Goal: Task Accomplishment & Management: Manage account settings

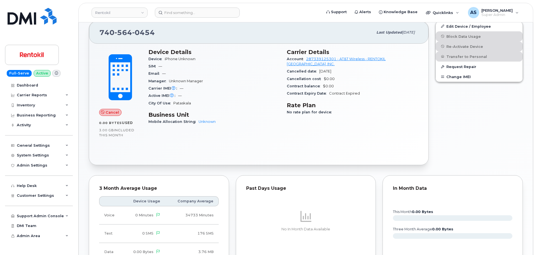
scroll to position [28, 0]
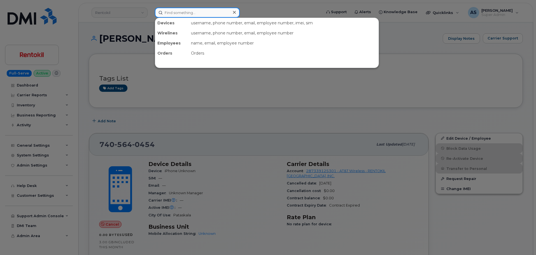
click at [182, 13] on input at bounding box center [197, 13] width 85 height 10
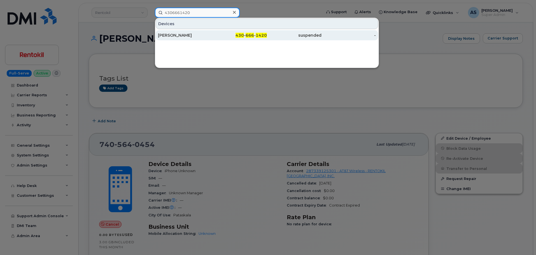
type input "4306661420"
click at [206, 36] on div "[PERSON_NAME]" at bounding box center [185, 35] width 55 height 6
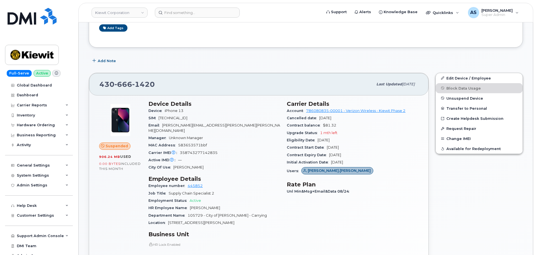
scroll to position [84, 0]
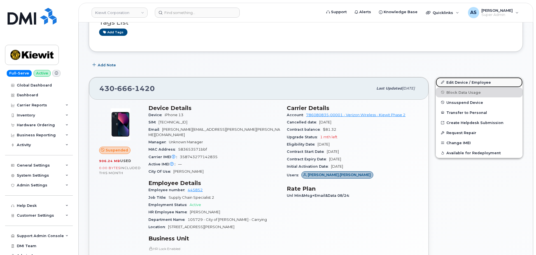
click at [464, 82] on link "Edit Device / Employee" at bounding box center [478, 82] width 87 height 10
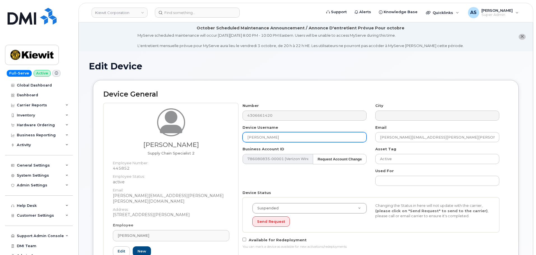
drag, startPoint x: 266, startPoint y: 137, endPoint x: 199, endPoint y: 142, distance: 67.9
click at [199, 143] on div "Chandler Petersen Supply Chain Specialist 2 Employee Number: 445852 Employee St…" at bounding box center [305, 190] width 405 height 175
drag, startPoint x: 142, startPoint y: 145, endPoint x: 200, endPoint y: 143, distance: 58.5
click at [200, 144] on h3 "Chandler Petersen" at bounding box center [171, 144] width 116 height 7
copy h3 "[PERSON_NAME]"
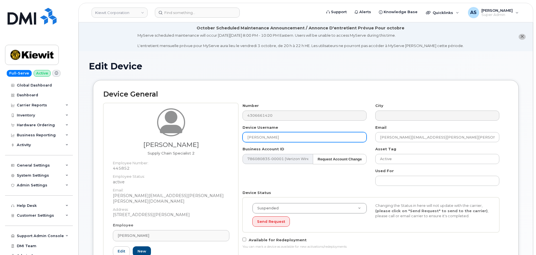
drag, startPoint x: 280, startPoint y: 136, endPoint x: 211, endPoint y: 136, distance: 69.1
click at [211, 136] on div "Chandler Petersen Supply Chain Specialist 2 Employee Number: 445852 Employee St…" at bounding box center [305, 190] width 405 height 175
paste input "[PERSON_NAME]"
type input "[PERSON_NAME]"
click at [275, 93] on h2 "Device General" at bounding box center [305, 94] width 405 height 8
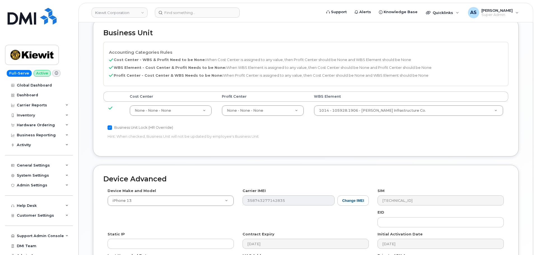
scroll to position [280, 0]
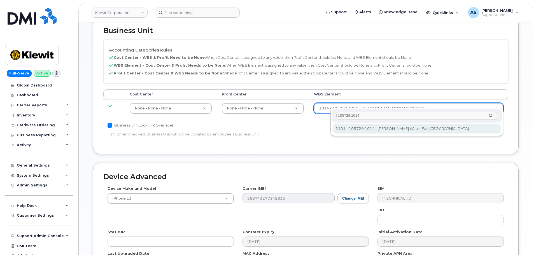
type input "105729.1014"
type input "30230385"
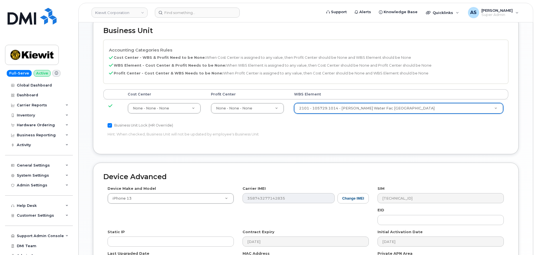
drag, startPoint x: 401, startPoint y: 133, endPoint x: 399, endPoint y: 126, distance: 7.9
click at [400, 129] on div "Accounting Categories Rules Cost Center - WBS & Profit Need to be None: When Co…" at bounding box center [305, 92] width 405 height 104
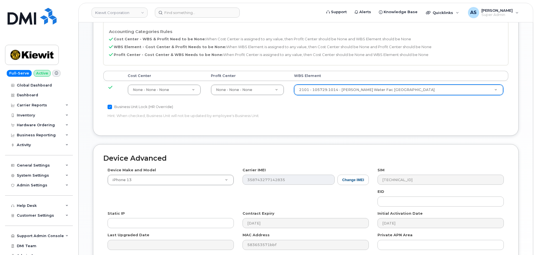
scroll to position [349, 0]
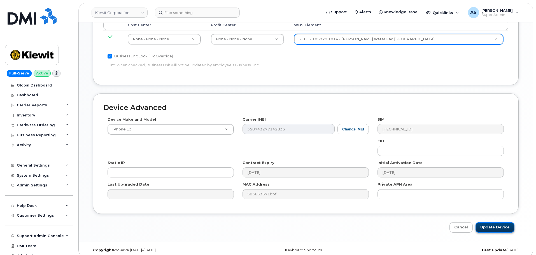
click at [499, 222] on input "Update Device" at bounding box center [494, 227] width 39 height 10
type input "Saving..."
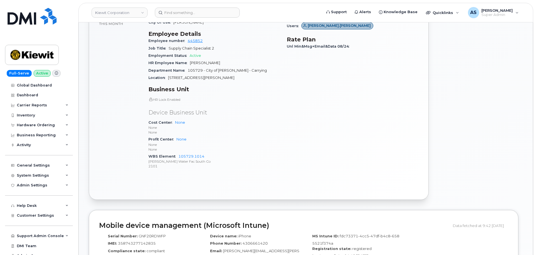
scroll to position [224, 0]
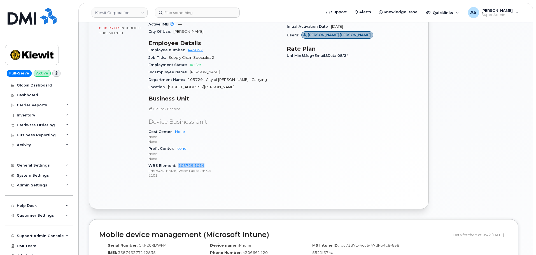
drag, startPoint x: 176, startPoint y: 158, endPoint x: 204, endPoint y: 161, distance: 27.8
click at [205, 162] on div "WBS Element 105729.1014 Kiewit Water Fac South Co 2101" at bounding box center [214, 170] width 132 height 17
copy link "105729.1014"
click at [41, 165] on div "General Settings" at bounding box center [33, 165] width 33 height 4
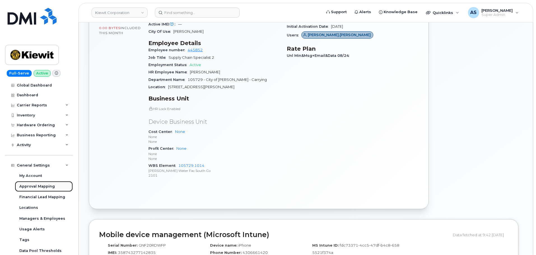
click at [45, 187] on div "Approval Mapping" at bounding box center [37, 186] width 36 height 5
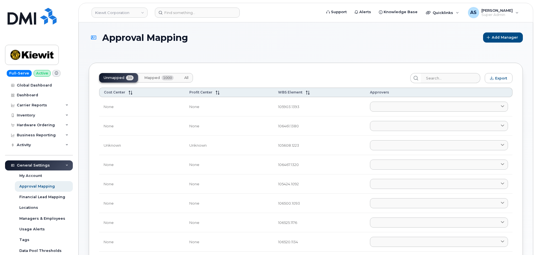
click at [152, 77] on span "Mapped" at bounding box center [152, 78] width 16 height 4
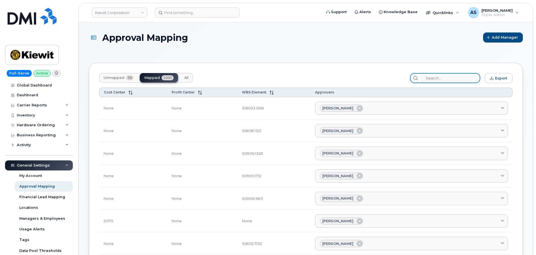
click at [455, 78] on input "search" at bounding box center [450, 78] width 60 height 10
paste input "105729.1014"
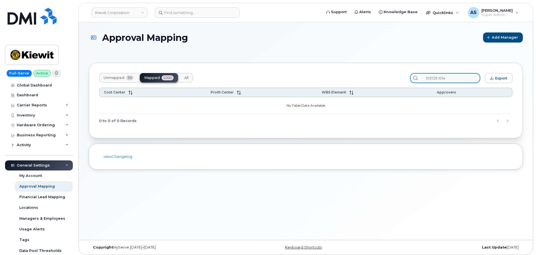
type input "105729.1014"
click at [110, 79] on span "Unmapped" at bounding box center [114, 78] width 21 height 4
click at [463, 79] on input "105729.1014" at bounding box center [450, 78] width 60 height 10
drag, startPoint x: 462, startPoint y: 80, endPoint x: 393, endPoint y: 72, distance: 69.3
click at [393, 72] on div "Unmapped 39 Mapped 1000 All 105729.1014 Export Cost Center Profit Center WBS El…" at bounding box center [306, 101] width 434 height 76
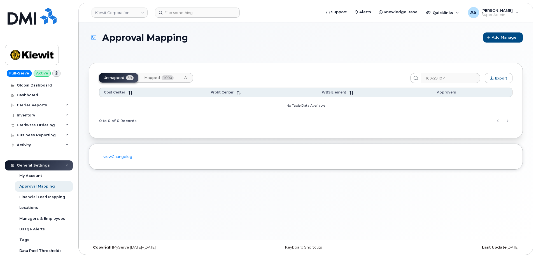
click at [293, 73] on div "Unmapped 39 Mapped 1000 All 105729.1014 Export Cost Center Profit Center WBS El…" at bounding box center [306, 101] width 434 height 76
drag, startPoint x: 184, startPoint y: 75, endPoint x: 215, endPoint y: 79, distance: 31.0
click at [184, 75] on button "All" at bounding box center [186, 78] width 13 height 10
click at [466, 82] on input "105729.1014" at bounding box center [450, 78] width 60 height 10
drag, startPoint x: 303, startPoint y: 86, endPoint x: 256, endPoint y: 85, distance: 46.7
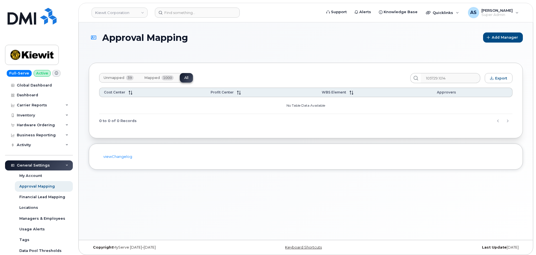
click at [299, 86] on div "Unmapped 39 Mapped 1000 All 105729.1014 Export Cost Center Profit Center WBS El…" at bounding box center [306, 101] width 434 height 76
click at [37, 184] on div "Approval Mapping" at bounding box center [37, 186] width 36 height 5
click at [36, 178] on div "My Account" at bounding box center [30, 175] width 23 height 5
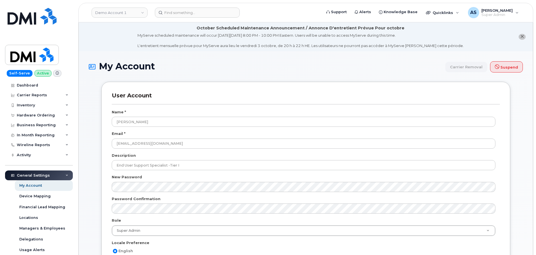
scroll to position [876, 0]
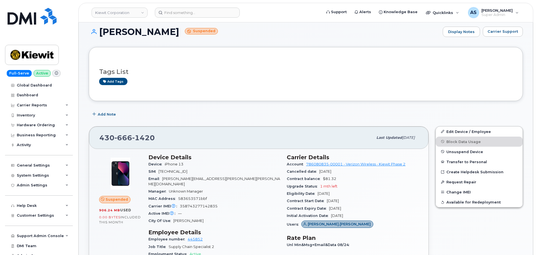
scroll to position [84, 0]
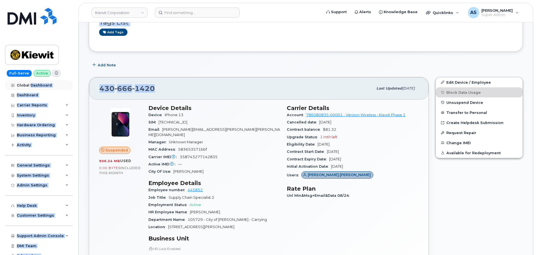
drag, startPoint x: 80, startPoint y: 87, endPoint x: 30, endPoint y: 84, distance: 49.9
click at [226, 90] on div "[PHONE_NUMBER]" at bounding box center [235, 89] width 273 height 12
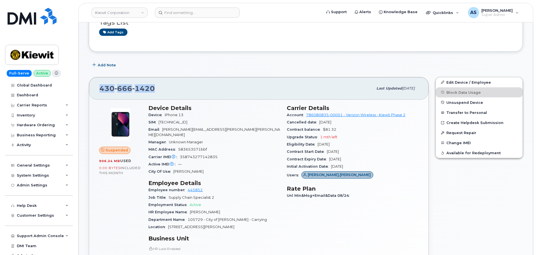
drag, startPoint x: 147, startPoint y: 86, endPoint x: 98, endPoint y: 86, distance: 48.7
click at [98, 86] on div "[PHONE_NUMBER] Last updated [DATE]" at bounding box center [258, 88] width 339 height 22
copy span "[PHONE_NUMBER]"
click at [38, 165] on div "General Settings" at bounding box center [33, 165] width 33 height 4
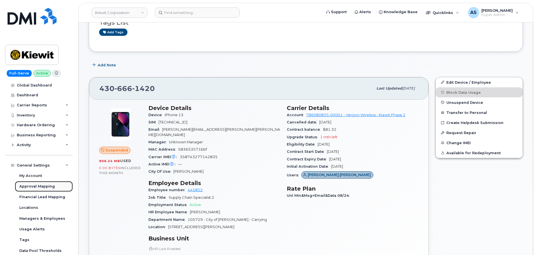
click at [36, 184] on div "Approval Mapping" at bounding box center [37, 186] width 36 height 5
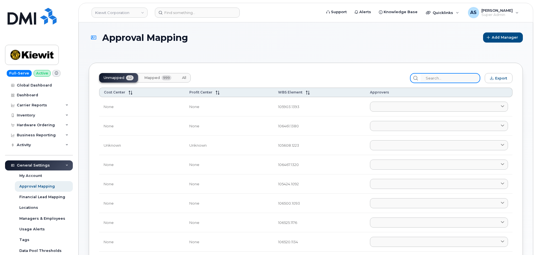
click at [443, 79] on input "search" at bounding box center [450, 78] width 60 height 10
paste input "4306661420"
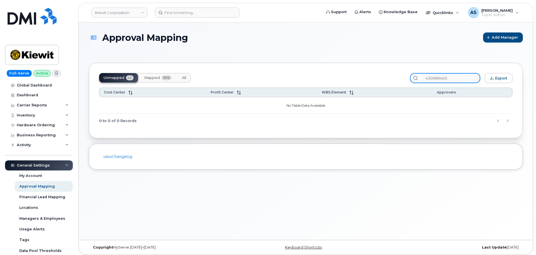
type input "4306661420"
click at [151, 78] on span "Mapped" at bounding box center [152, 78] width 16 height 4
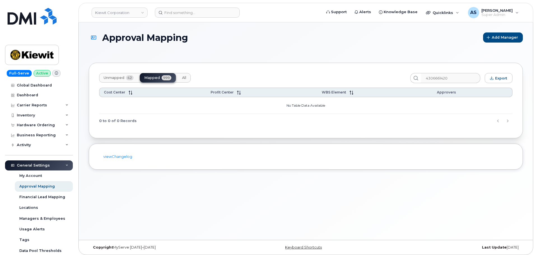
click at [112, 78] on span "Unmapped" at bounding box center [114, 78] width 21 height 4
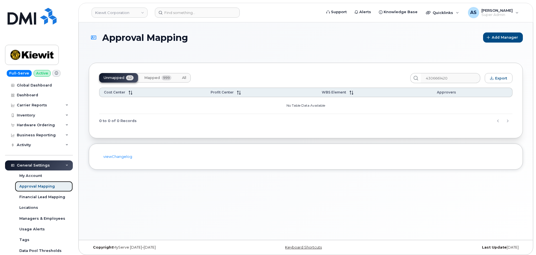
click at [43, 187] on div "Approval Mapping" at bounding box center [37, 186] width 36 height 5
drag, startPoint x: 457, startPoint y: 78, endPoint x: 381, endPoint y: 74, distance: 75.9
click at [381, 74] on div "Unmapped 42 Mapped 999 All 4306661420 Export" at bounding box center [305, 78] width 413 height 10
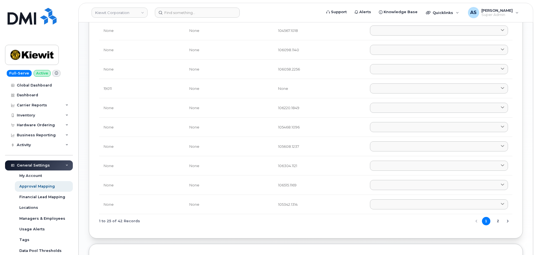
scroll to position [417, 0]
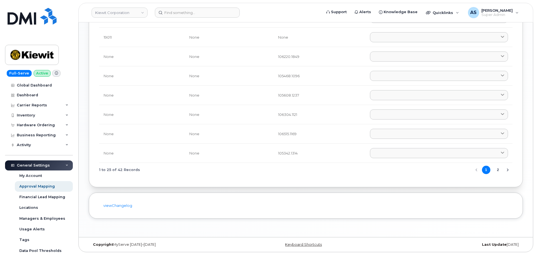
click at [506, 168] on icon "Next Page" at bounding box center [507, 170] width 4 height 4
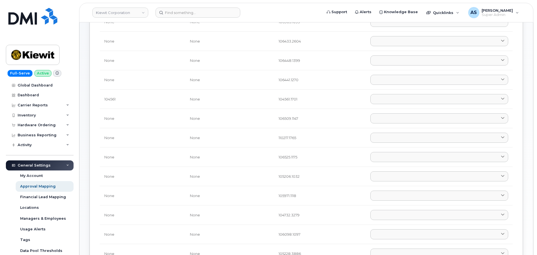
scroll to position [0, 0]
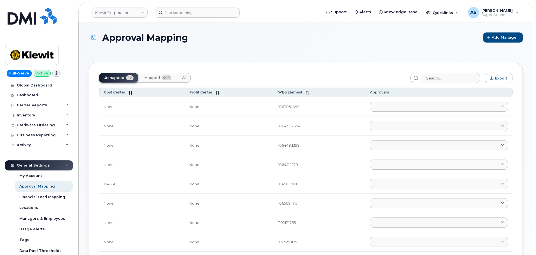
click at [150, 74] on button "Mapped 999" at bounding box center [158, 78] width 36 height 10
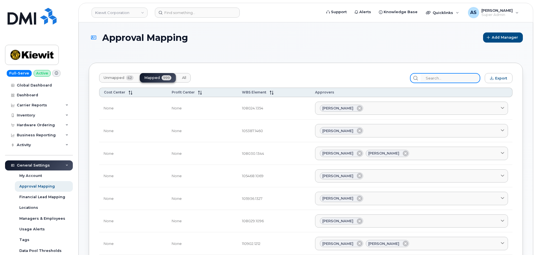
click at [442, 75] on input "search" at bounding box center [450, 78] width 60 height 10
paste input "105729.1014"
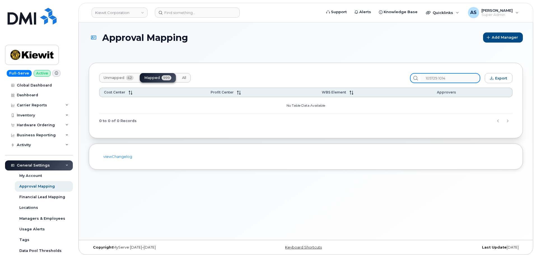
type input "105729.1014"
click at [359, 57] on section "Approval Mapping Add Manager Unmapped 42 Mapped 999 All 105729.1014 Export Cost…" at bounding box center [306, 100] width 434 height 137
click at [420, 43] on div "Approval Mapping Add Manager" at bounding box center [306, 42] width 434 height 20
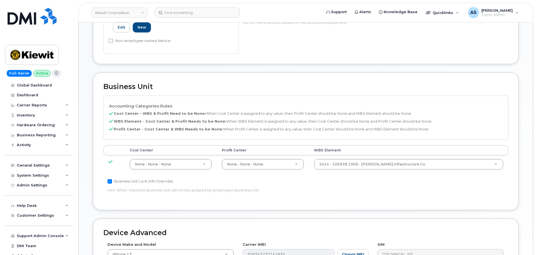
scroll to position [349, 0]
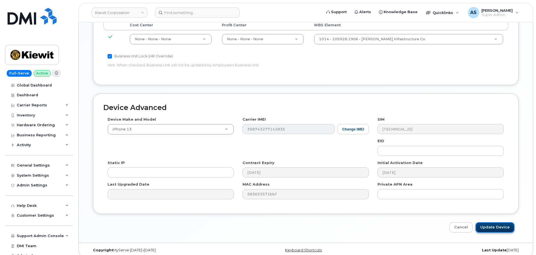
click at [496, 222] on input "Update Device" at bounding box center [494, 227] width 39 height 10
type input "Saving..."
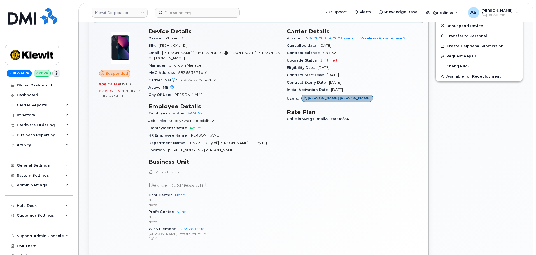
scroll to position [168, 0]
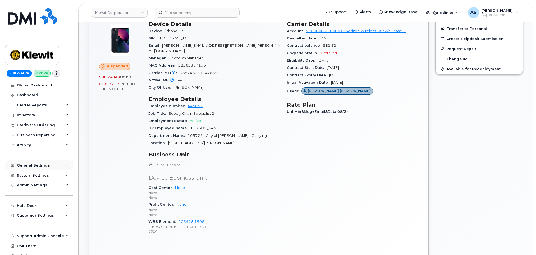
click at [29, 163] on div "General Settings" at bounding box center [39, 165] width 68 height 10
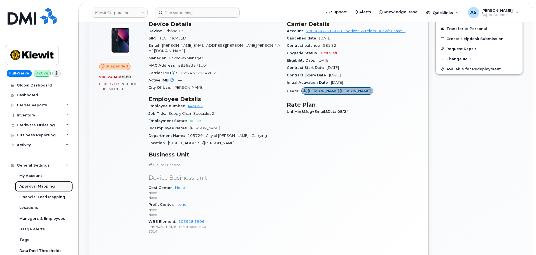
click at [32, 186] on div "Approval Mapping" at bounding box center [37, 186] width 36 height 5
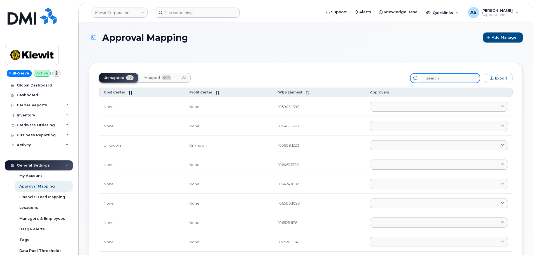
paste input "105729.1014"
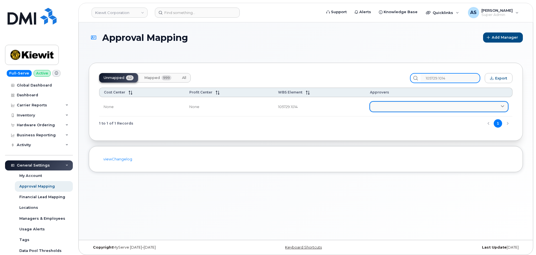
type input "105729.1014"
click at [459, 105] on link at bounding box center [439, 107] width 138 height 10
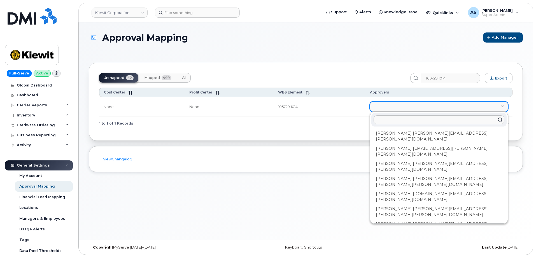
click at [459, 105] on link at bounding box center [439, 107] width 138 height 10
click at [307, 155] on div "viewChangelog" at bounding box center [306, 159] width 434 height 26
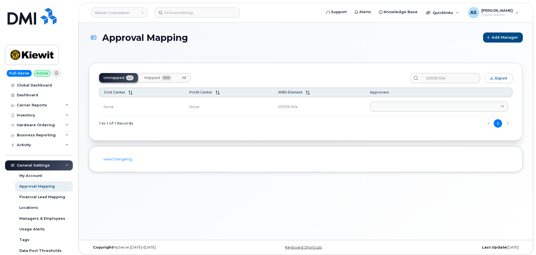
click at [162, 79] on span "999" at bounding box center [166, 77] width 10 height 5
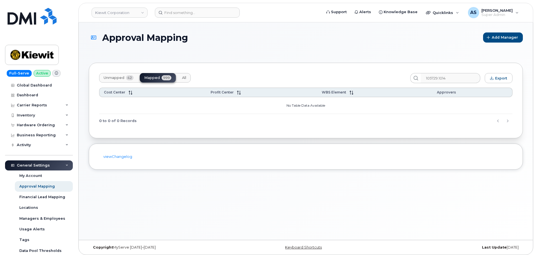
click at [128, 75] on button "Unmapped 42" at bounding box center [118, 78] width 39 height 10
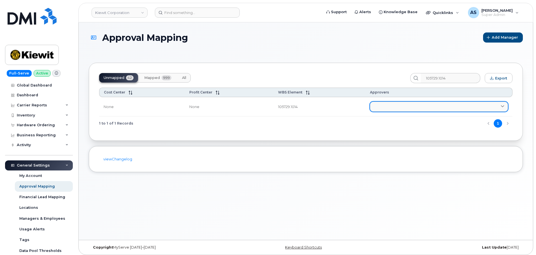
click at [436, 105] on link at bounding box center [439, 107] width 138 height 10
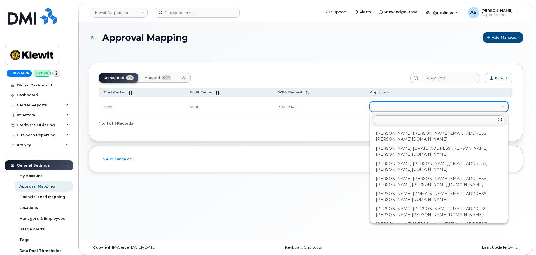
click at [437, 104] on link at bounding box center [439, 107] width 138 height 10
click at [324, 123] on div "1 to 1 of 1 Records 1" at bounding box center [305, 123] width 413 height 14
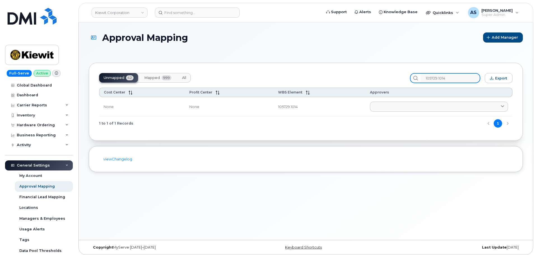
drag, startPoint x: 456, startPoint y: 78, endPoint x: 371, endPoint y: 79, distance: 84.8
click at [371, 79] on div "Unmapped 42 Mapped 999 All 105729.1014 Export" at bounding box center [305, 78] width 413 height 10
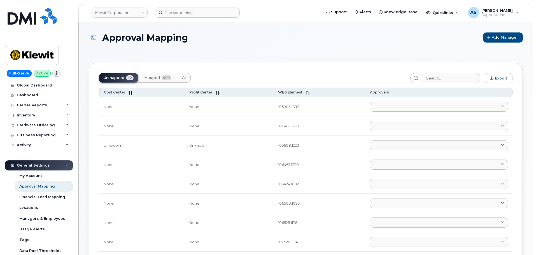
click at [162, 80] on button "Mapped 999" at bounding box center [158, 78] width 36 height 10
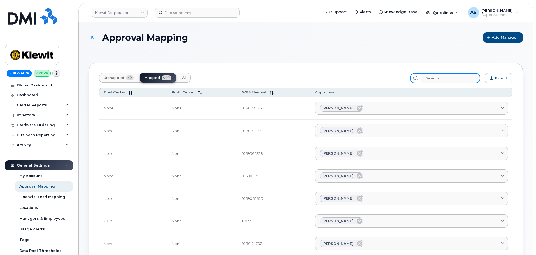
click at [444, 76] on input "search" at bounding box center [450, 78] width 60 height 10
type input "j"
paste input "105729.1014"
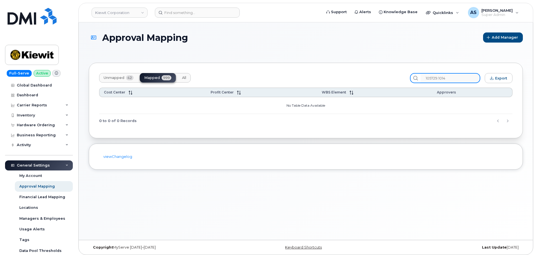
type input "105729.1014"
click at [109, 79] on span "Unmapped" at bounding box center [114, 78] width 21 height 4
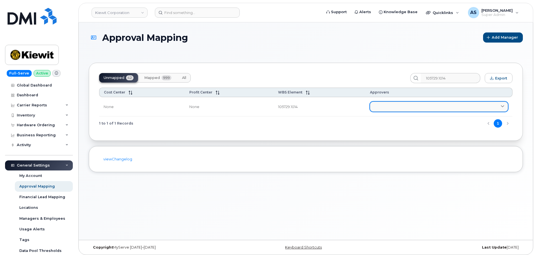
drag, startPoint x: 401, startPoint y: 102, endPoint x: 401, endPoint y: 105, distance: 3.4
click at [401, 105] on td "Aaron Seward AARON.SEWARD@KSTCJV.COM Abrianna Garcia ABRIANNA.GARCIA@KIEWIT.COM…" at bounding box center [438, 106] width 147 height 19
click at [401, 105] on link at bounding box center [439, 107] width 138 height 10
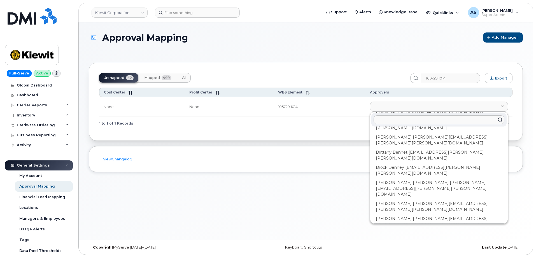
scroll to position [895, 0]
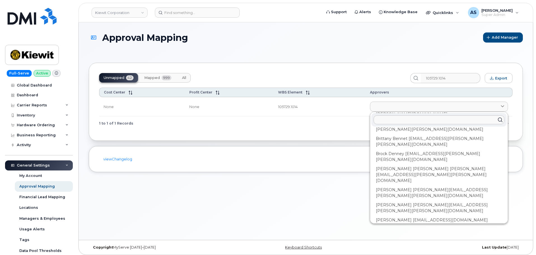
click at [321, 134] on div "Unmapped 42 Mapped 999 All 105729.1014 Export Cost Center Profit Center WBS Ele…" at bounding box center [306, 102] width 434 height 78
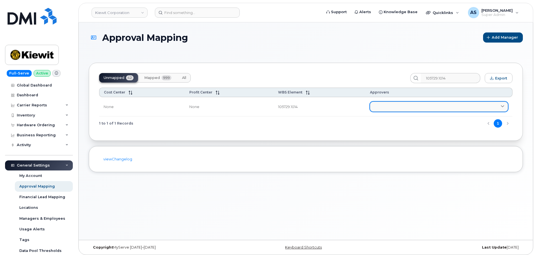
click at [391, 108] on link at bounding box center [439, 107] width 138 height 10
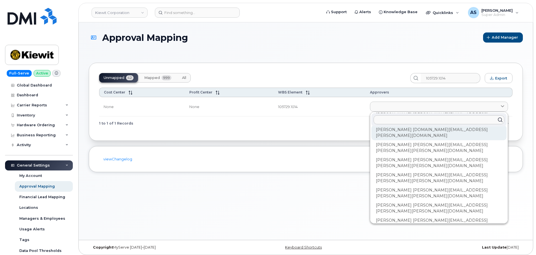
scroll to position [0, 0]
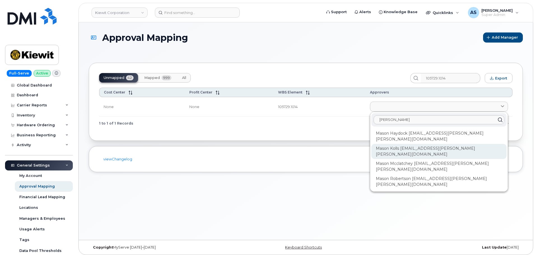
type input "mason"
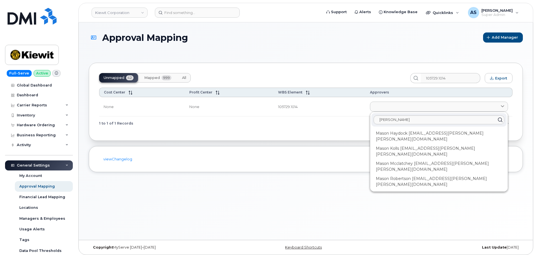
click at [412, 144] on div "Mason Kolls MASON.KOLLS@KIEWIT.COM" at bounding box center [438, 151] width 135 height 15
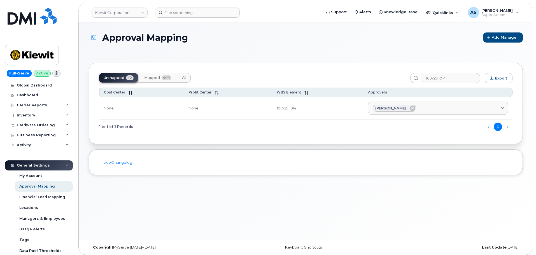
click at [354, 135] on div "Unmapped 42 Mapped 999 All 105729.1014 Export Cost Center Profit Center WBS Ele…" at bounding box center [306, 103] width 434 height 81
click at [416, 109] on div "Mason Kolls" at bounding box center [437, 108] width 130 height 7
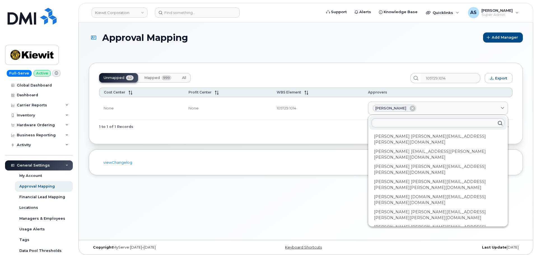
click at [333, 129] on div "1 to 1 of 1 Records 1" at bounding box center [305, 126] width 413 height 14
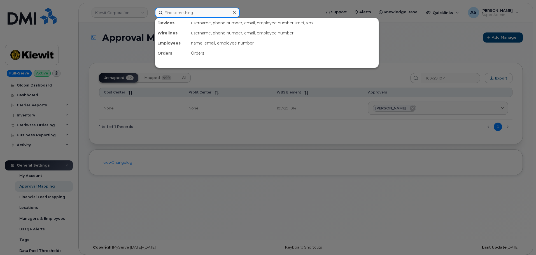
click at [191, 10] on input at bounding box center [197, 13] width 85 height 10
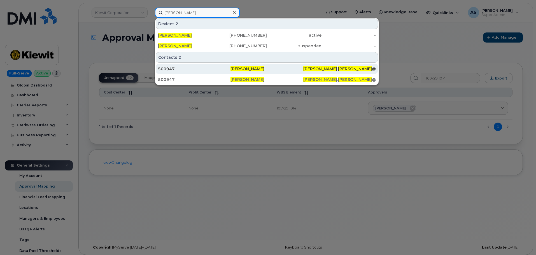
type input "mason kolls"
click at [196, 68] on div "500947" at bounding box center [194, 69] width 72 height 6
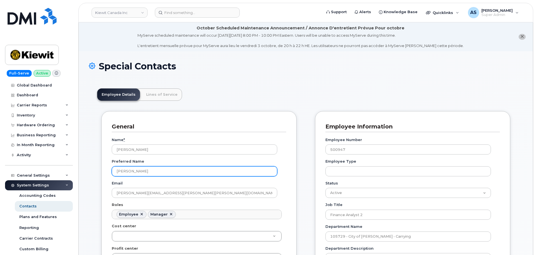
scroll to position [56, 0]
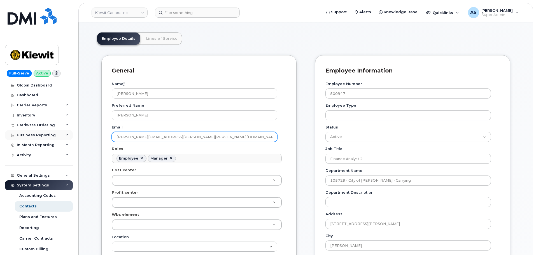
drag, startPoint x: 177, startPoint y: 137, endPoint x: 53, endPoint y: 131, distance: 123.5
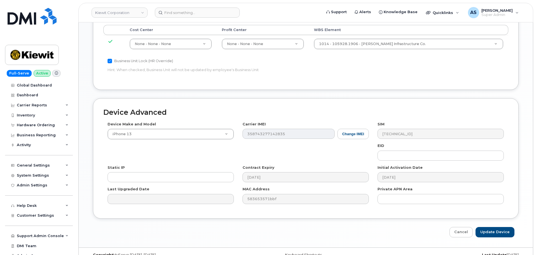
scroll to position [349, 0]
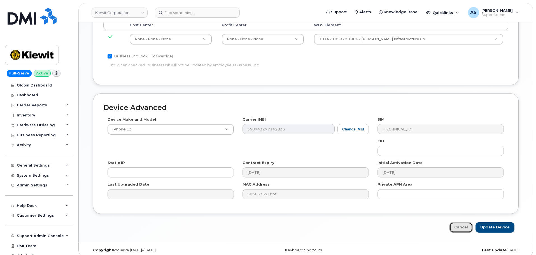
click at [470, 223] on link "Cancel" at bounding box center [460, 227] width 23 height 10
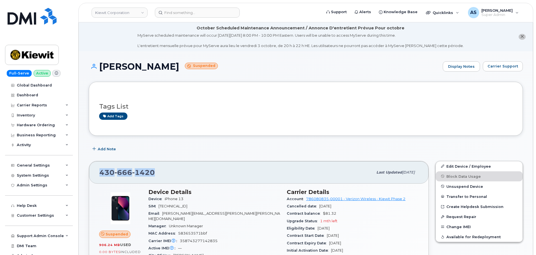
drag, startPoint x: 101, startPoint y: 173, endPoint x: 167, endPoint y: 177, distance: 65.9
click at [167, 177] on div "[PHONE_NUMBER]" at bounding box center [235, 172] width 273 height 12
copy span "[PHONE_NUMBER]"
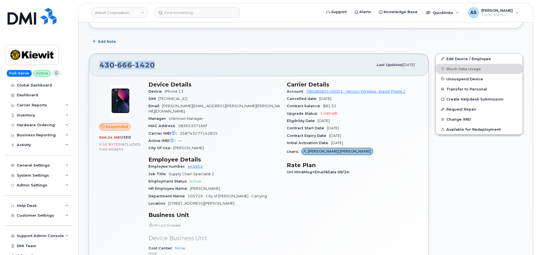
scroll to position [112, 0]
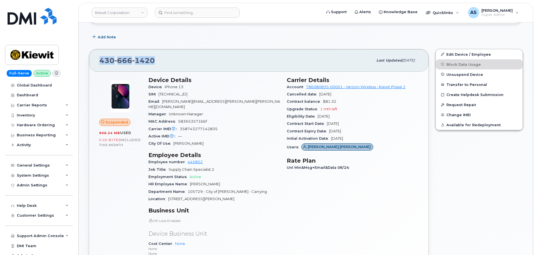
copy span "[PHONE_NUMBER]"
drag, startPoint x: 382, startPoint y: 234, endPoint x: 392, endPoint y: 223, distance: 14.5
click at [382, 233] on div "Carrier Details Account 786080835-00001 - Verizon Wireless - [PERSON_NAME] Phas…" at bounding box center [352, 186] width 138 height 226
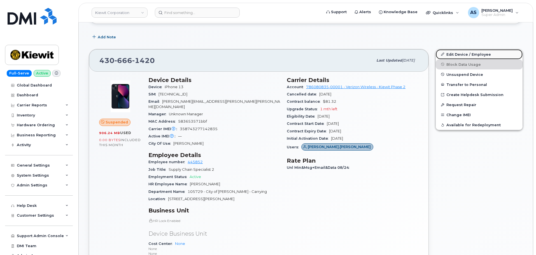
click at [471, 53] on link "Edit Device / Employee" at bounding box center [478, 54] width 87 height 10
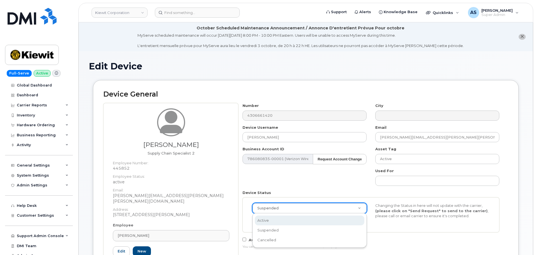
scroll to position [0, 2]
drag, startPoint x: 278, startPoint y: 221, endPoint x: 280, endPoint y: 217, distance: 5.1
select select "active"
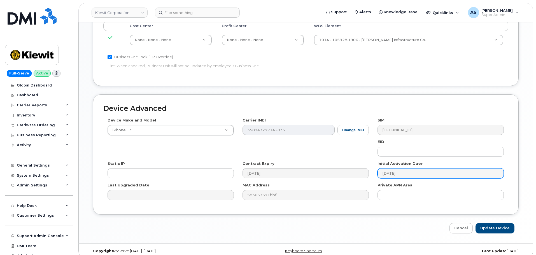
scroll to position [349, 0]
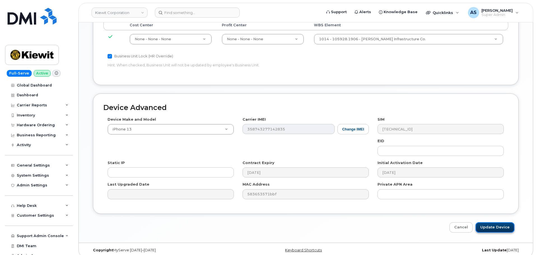
click at [498, 222] on input "Update Device" at bounding box center [494, 227] width 39 height 10
type input "Saving..."
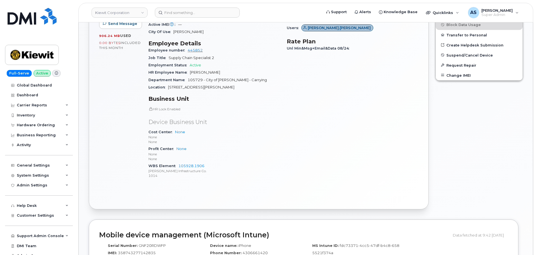
scroll to position [224, 0]
